Goal: Navigation & Orientation: Find specific page/section

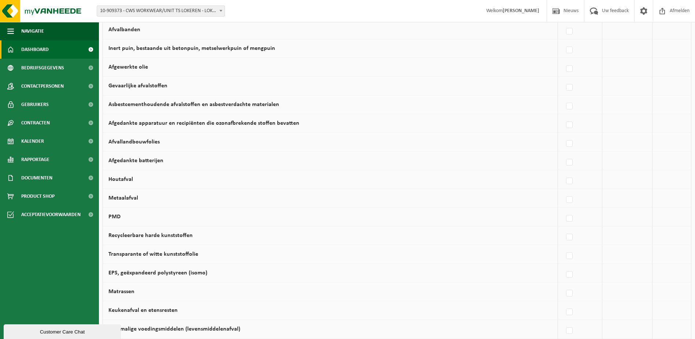
click at [33, 47] on span "Dashboard" at bounding box center [34, 49] width 27 height 18
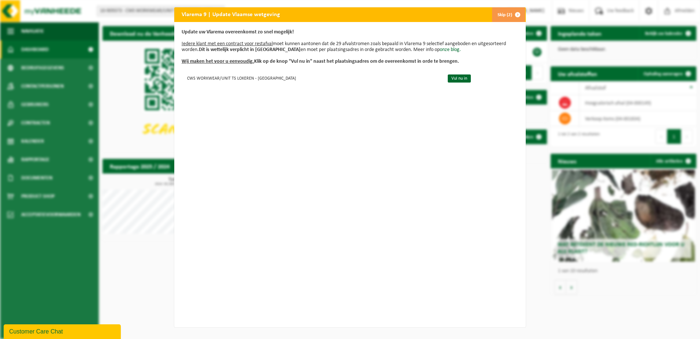
click at [495, 12] on button "Skip (2)" at bounding box center [508, 14] width 33 height 15
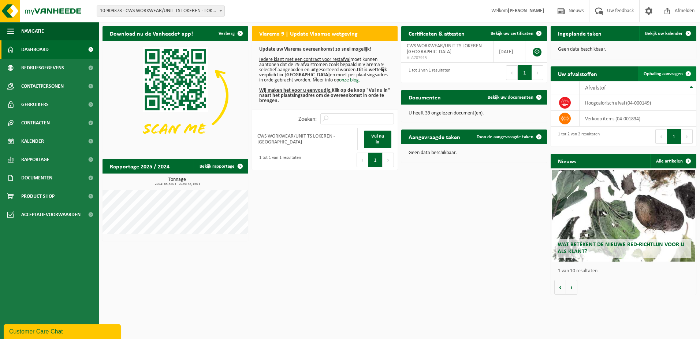
click at [661, 74] on span "Ophaling aanvragen" at bounding box center [663, 73] width 39 height 5
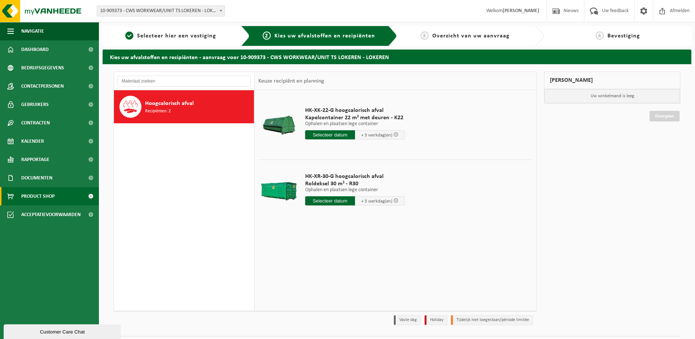
click at [46, 194] on span "Product Shop" at bounding box center [37, 196] width 33 height 18
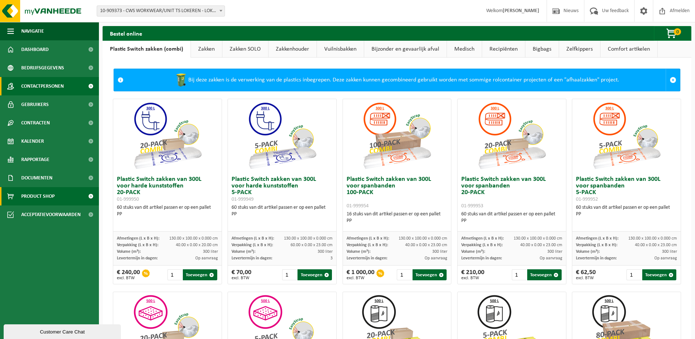
click at [40, 86] on span "Contactpersonen" at bounding box center [42, 86] width 42 height 18
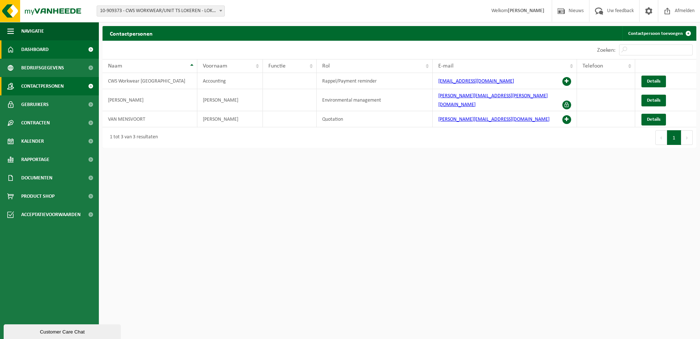
click at [41, 49] on span "Dashboard" at bounding box center [34, 49] width 27 height 18
